Goal: Find specific page/section: Find specific page/section

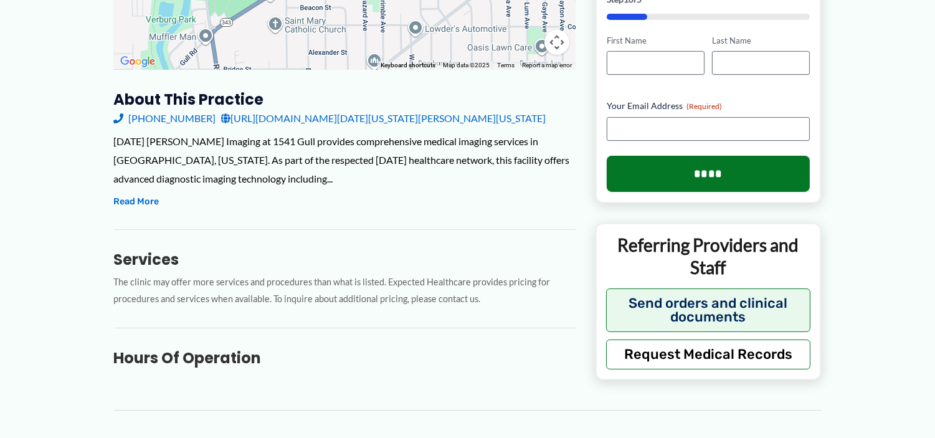
scroll to position [363, 0]
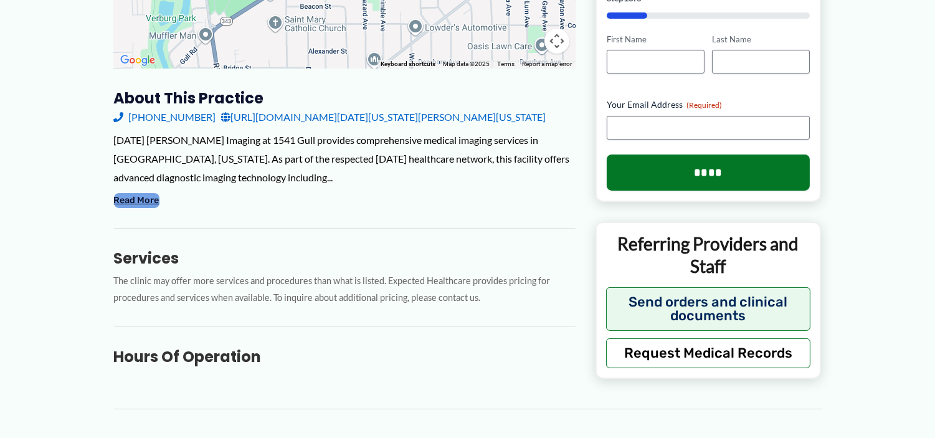
click at [140, 201] on button "Read More" at bounding box center [136, 200] width 45 height 15
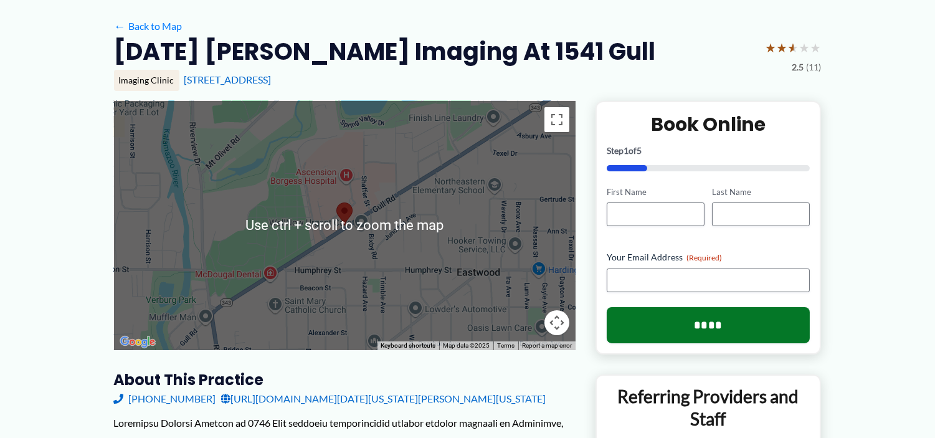
scroll to position [0, 0]
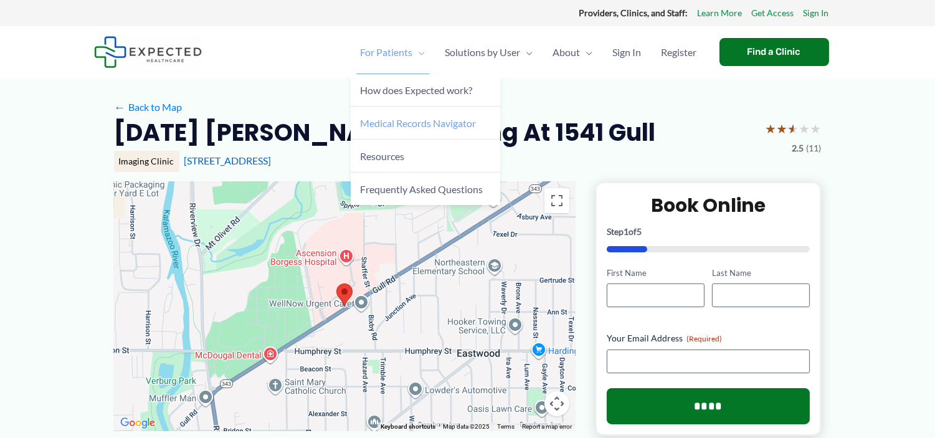
click at [395, 131] on link "Medical Records Navigator" at bounding box center [426, 123] width 150 height 33
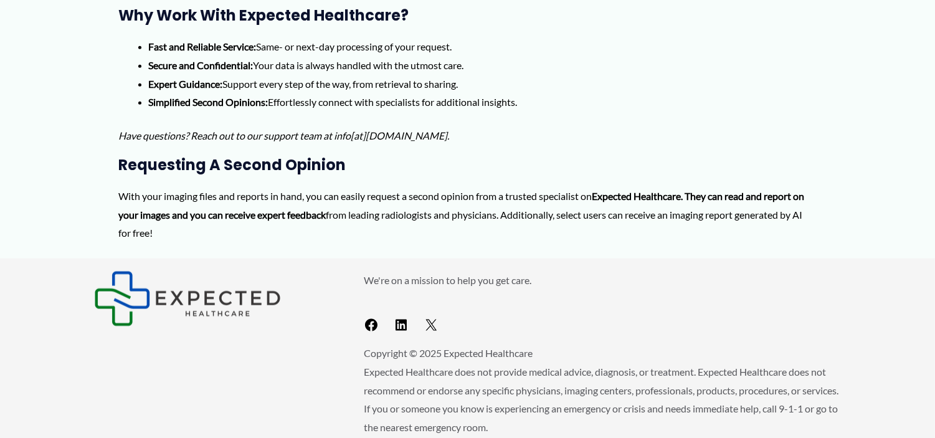
scroll to position [2935, 0]
